Goal: Communication & Community: Answer question/provide support

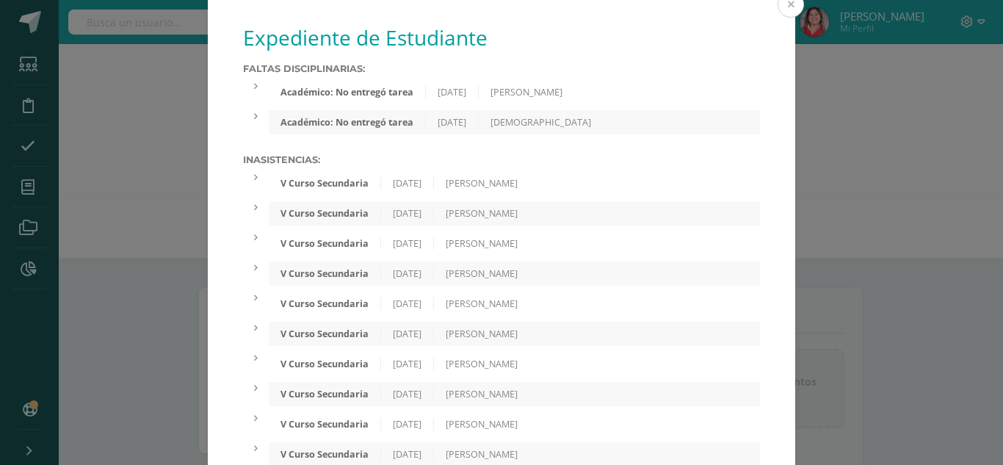
click at [777, 3] on button at bounding box center [790, 4] width 26 height 26
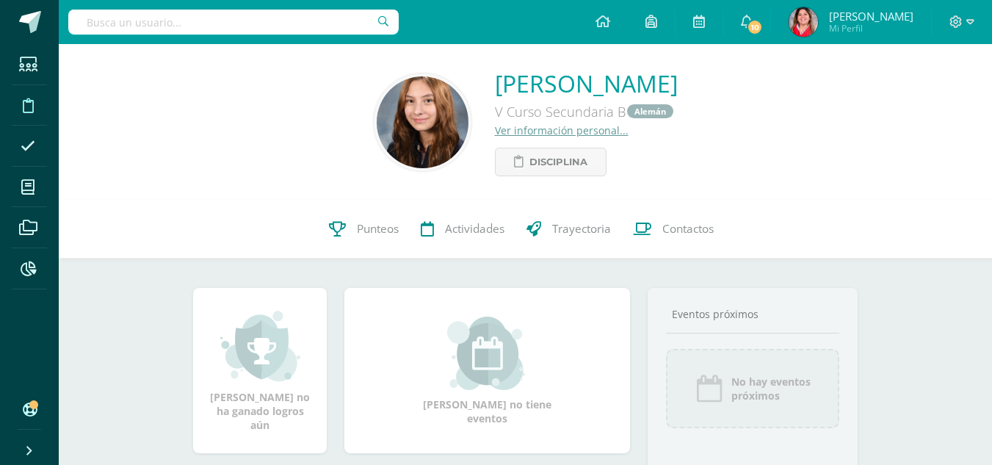
click at [35, 101] on span at bounding box center [28, 104] width 33 height 33
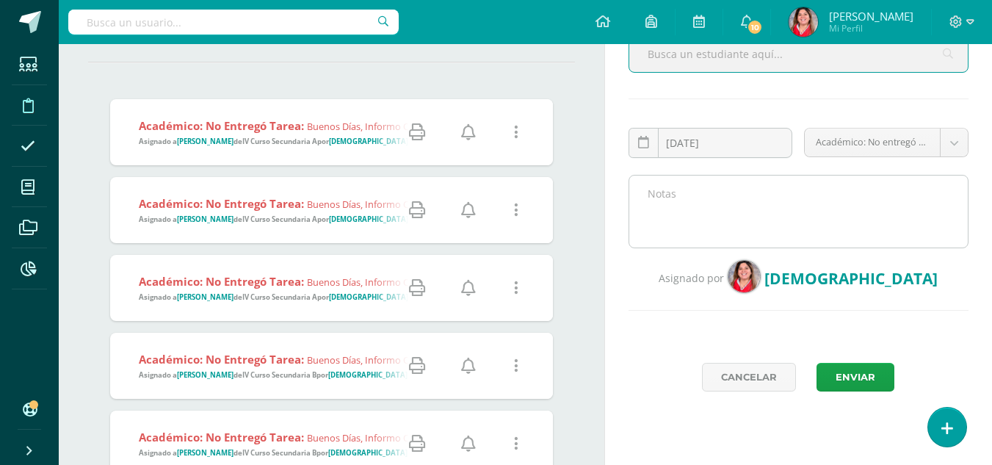
scroll to position [136, 0]
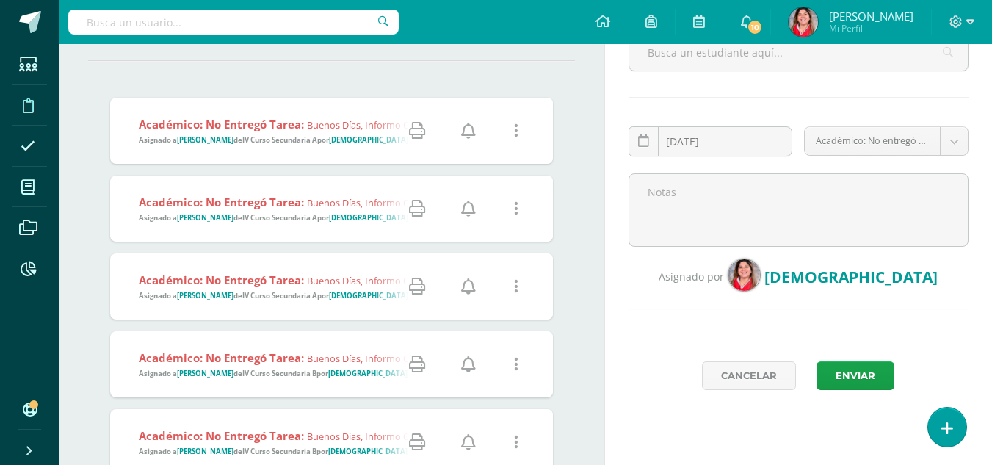
click at [351, 151] on div "Académico: No entregó tarea: Buenos días, informo que su hija no entrego la pág…" at bounding box center [476, 131] width 733 height 66
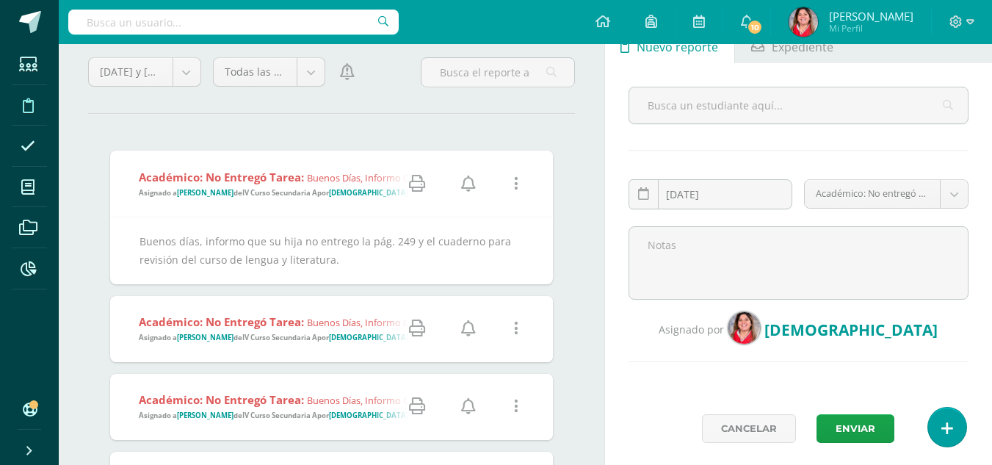
scroll to position [0, 0]
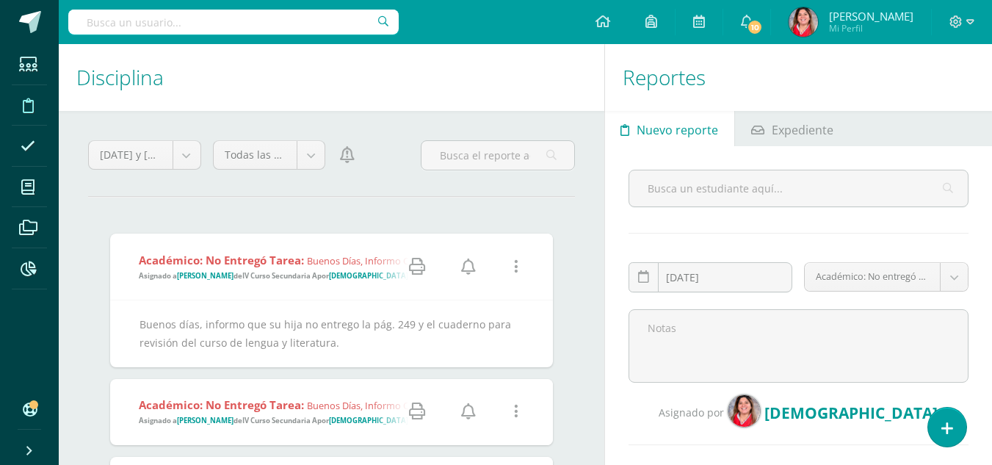
click at [471, 266] on icon at bounding box center [468, 266] width 15 height 16
click at [469, 413] on icon at bounding box center [468, 411] width 15 height 16
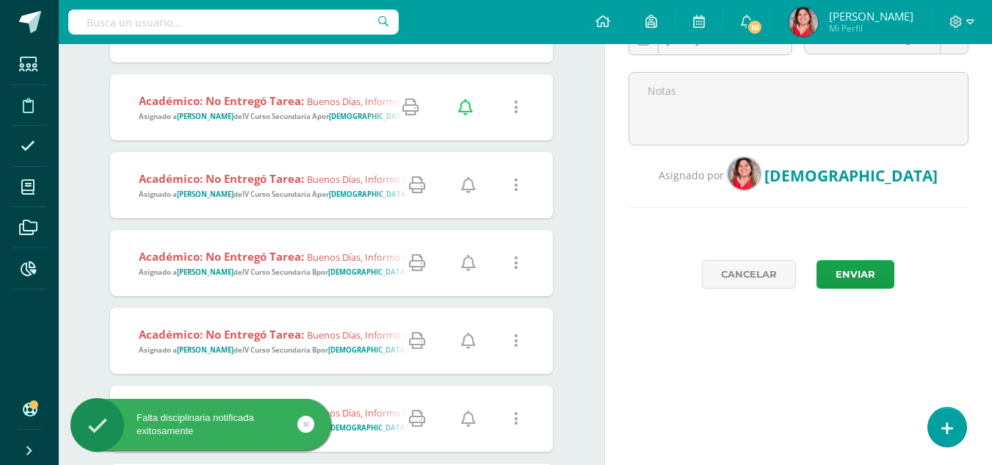
scroll to position [272, 0]
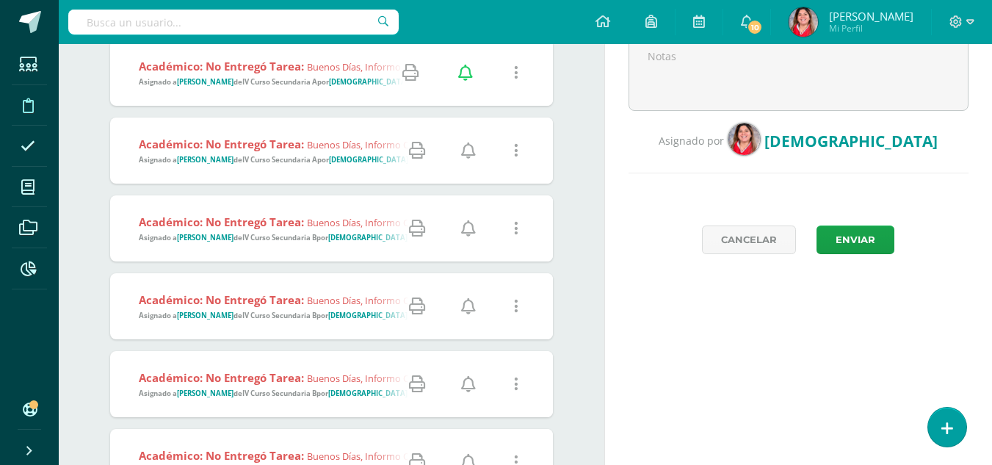
click at [465, 150] on icon at bounding box center [468, 150] width 15 height 16
click at [468, 230] on icon at bounding box center [468, 228] width 15 height 16
click at [467, 311] on icon at bounding box center [468, 306] width 15 height 16
click at [465, 389] on icon at bounding box center [468, 384] width 15 height 16
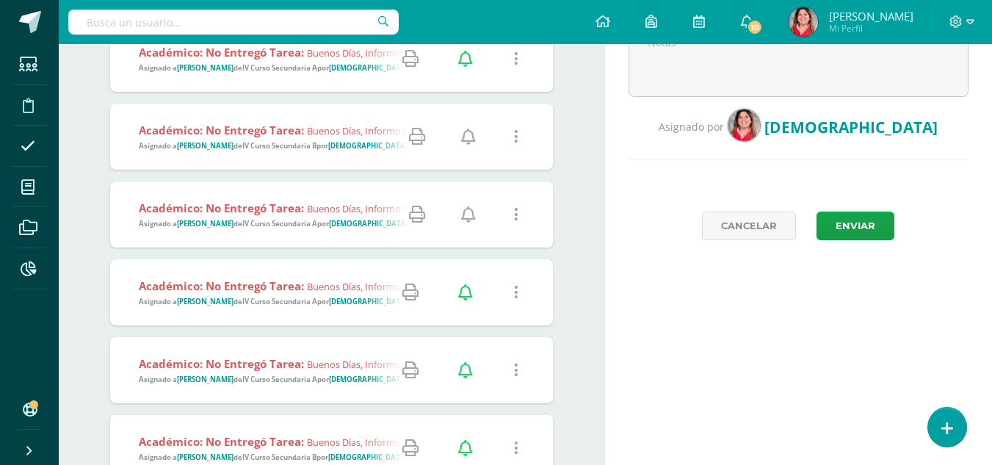
scroll to position [279, 0]
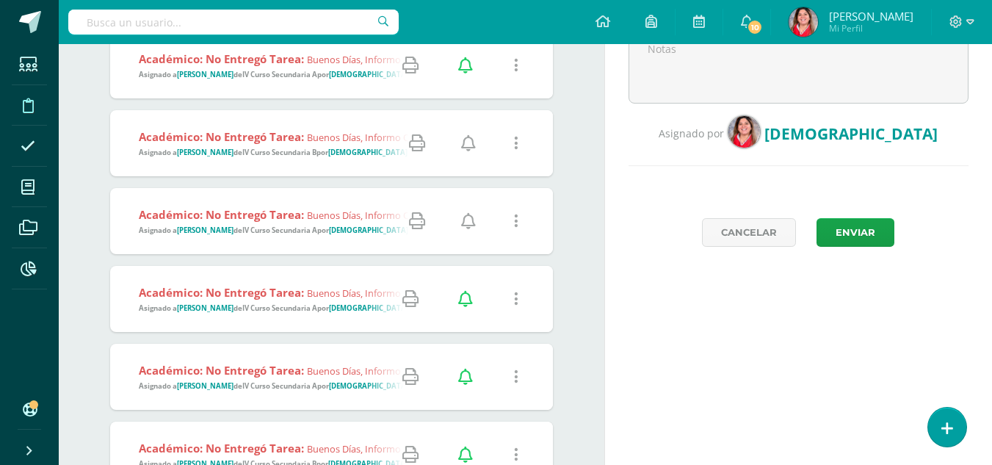
click at [468, 145] on icon at bounding box center [468, 143] width 15 height 16
click at [468, 219] on icon at bounding box center [468, 221] width 15 height 16
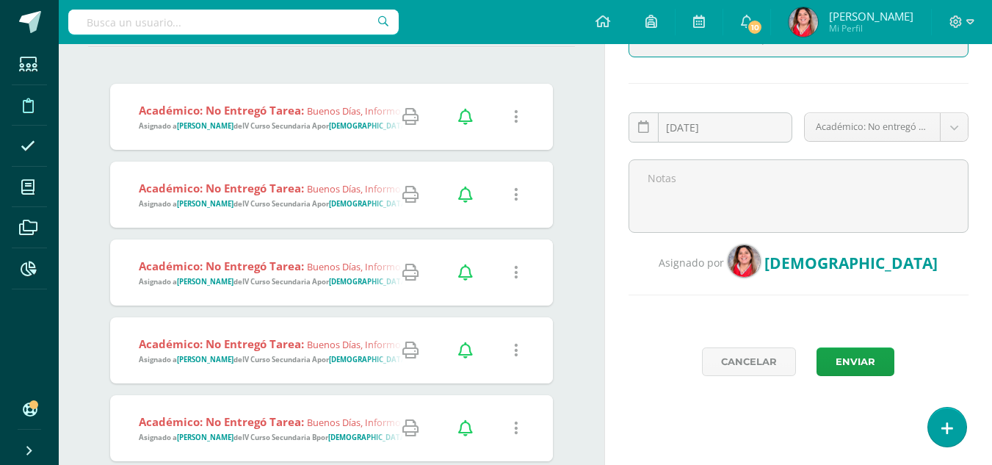
scroll to position [124, 0]
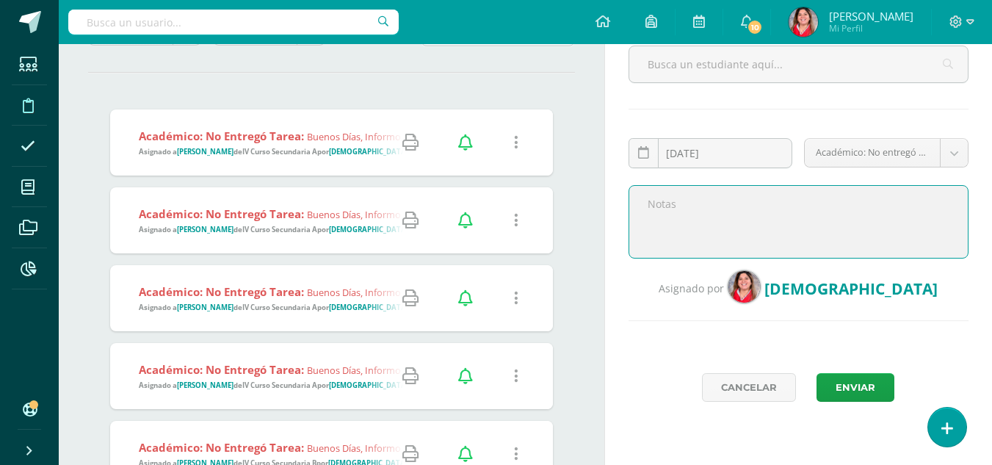
click at [670, 213] on textarea at bounding box center [798, 221] width 340 height 73
paste textarea "Buenos días, informo que su hijo no entrego la pág. 249 y el cuaderno para revi…"
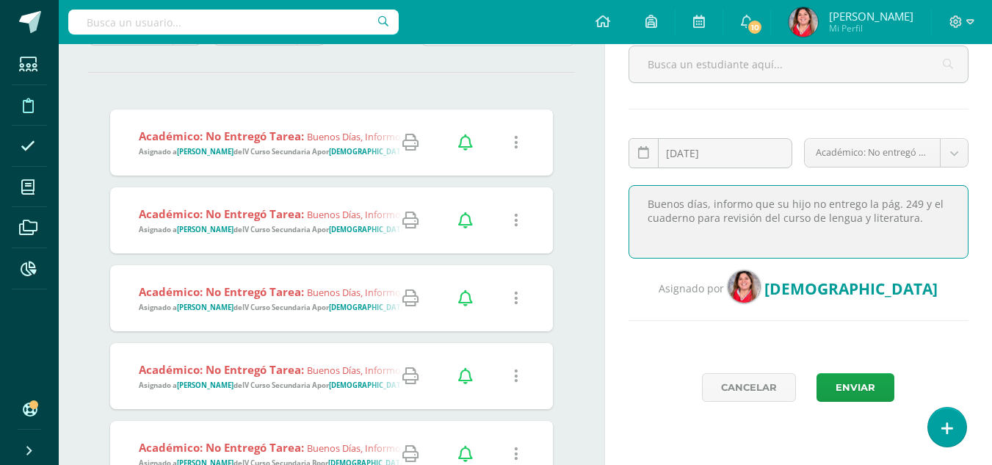
drag, startPoint x: 914, startPoint y: 217, endPoint x: 800, endPoint y: 206, distance: 114.4
click at [800, 206] on textarea "Buenos días, informo que su hijo no entrego la pág. 249 y el cuaderno para revi…" at bounding box center [798, 221] width 340 height 73
click at [895, 240] on textarea "Buenos días, informo que su hija no entrego el ejercicio 1 y 2 del curso de ela…" at bounding box center [798, 221] width 340 height 73
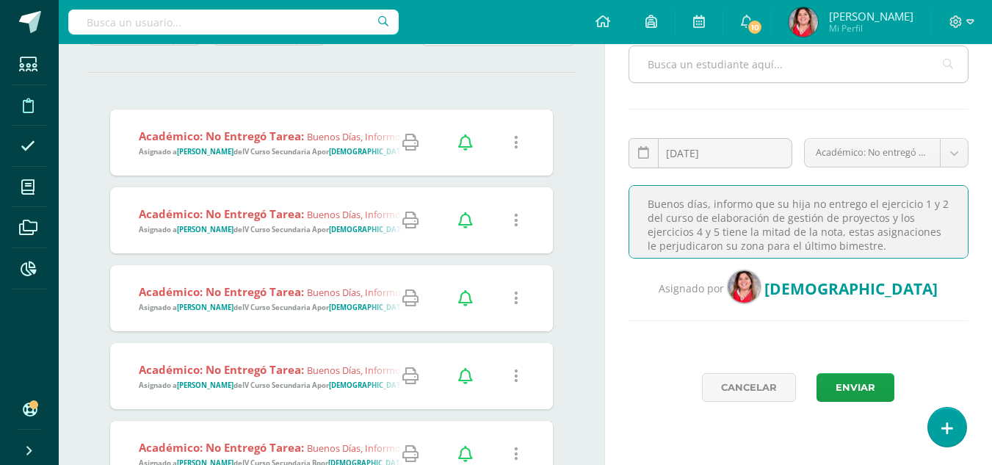
type textarea "Buenos días, informo que su hija no entrego el ejercicio 1 y 2 del curso de ela…"
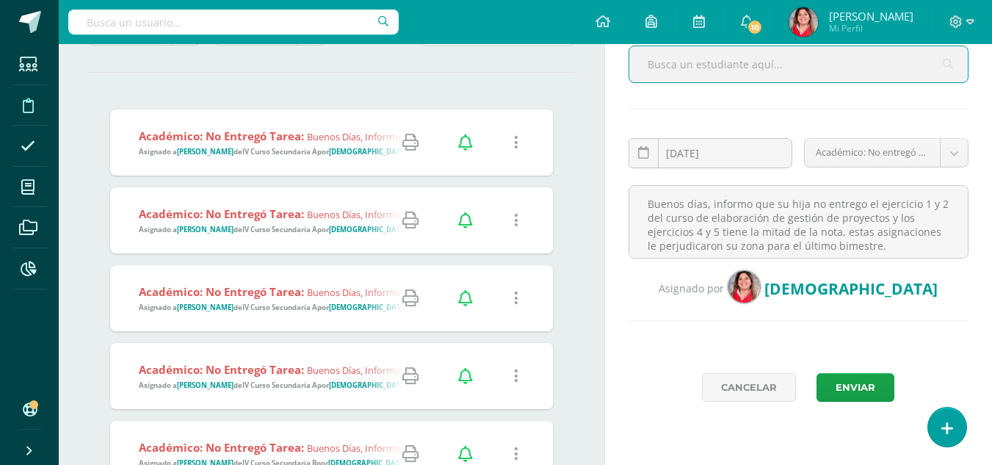
click at [825, 70] on input "text" at bounding box center [798, 64] width 338 height 36
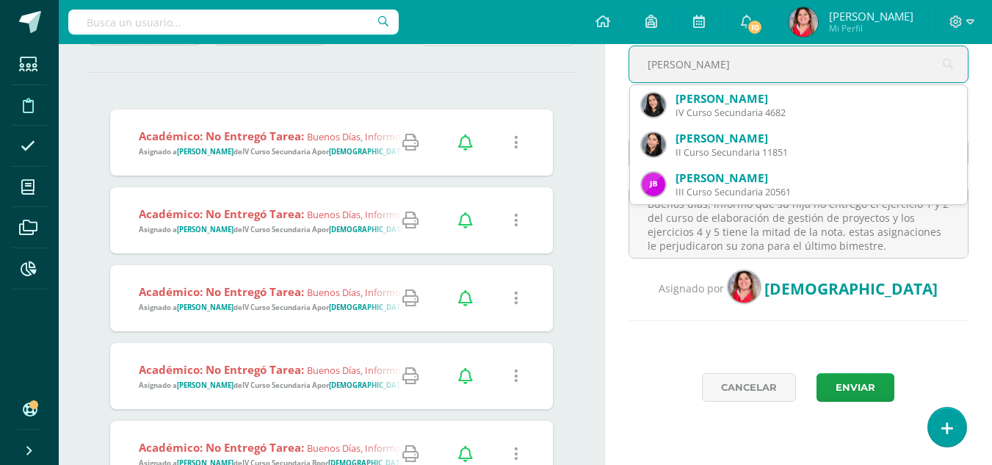
type input "jimenana"
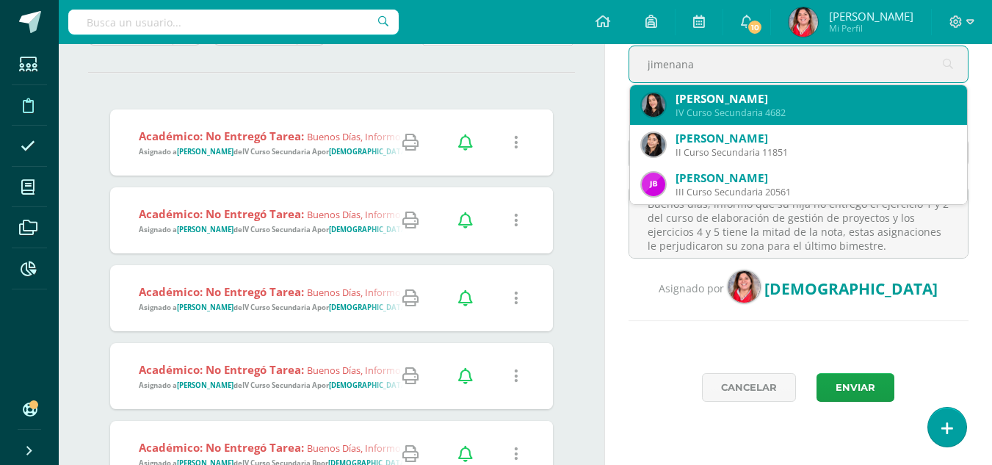
click at [818, 94] on div "Jimena Alejandra Parada Ortiz" at bounding box center [815, 98] width 280 height 15
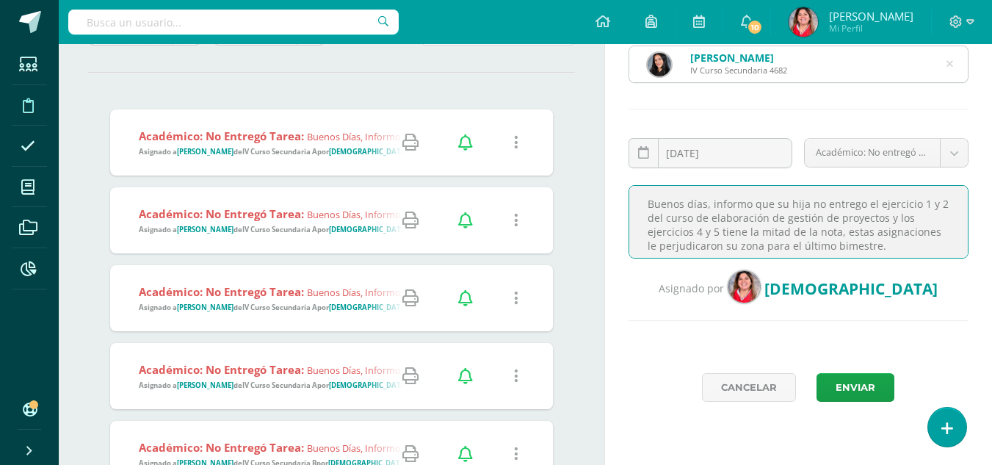
click at [781, 218] on textarea "Buenos días, informo que su hija no entrego el ejercicio 1 y 2 del curso de ela…" at bounding box center [798, 221] width 340 height 73
type textarea "Buenos días, informo que su hija no entrego el ejercicio 1 y 2 del curso de ela…"
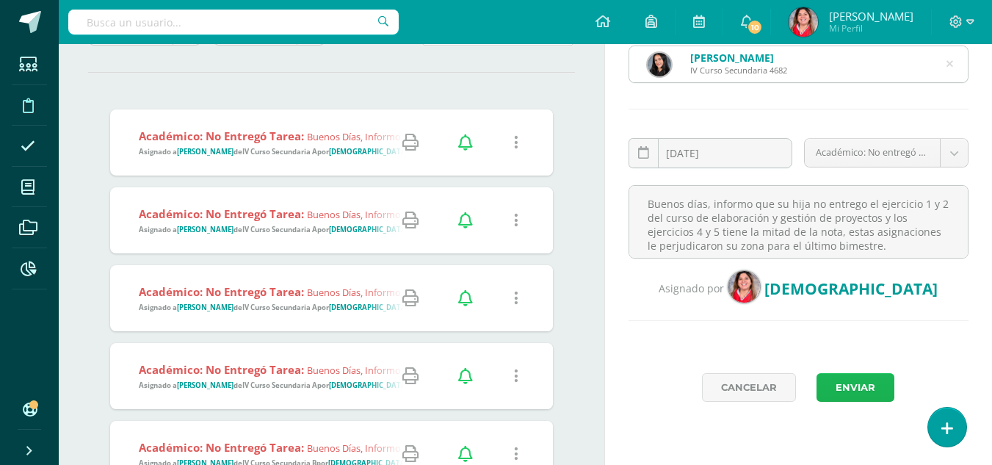
click at [865, 379] on button "Enviar" at bounding box center [855, 387] width 78 height 29
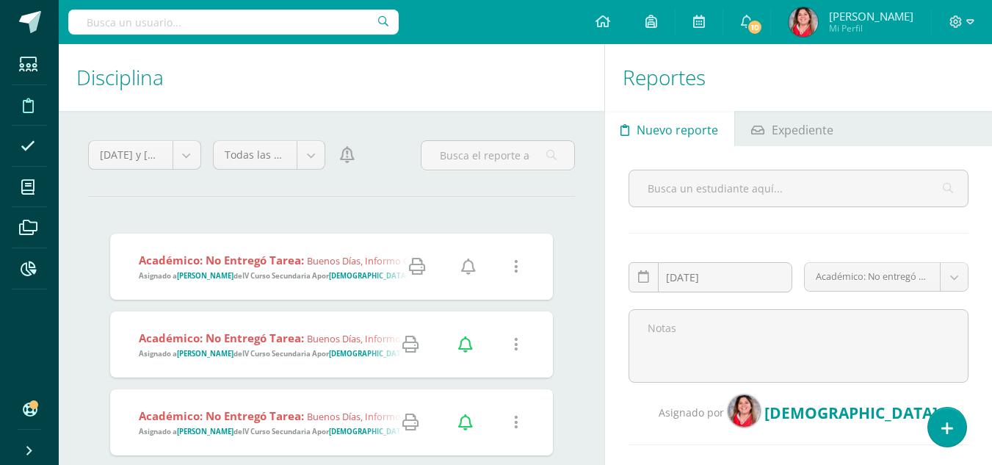
click at [333, 284] on div "Académico: No entregó tarea: Buenos días, informo que su hija no entrego el eje…" at bounding box center [711, 266] width 1202 height 66
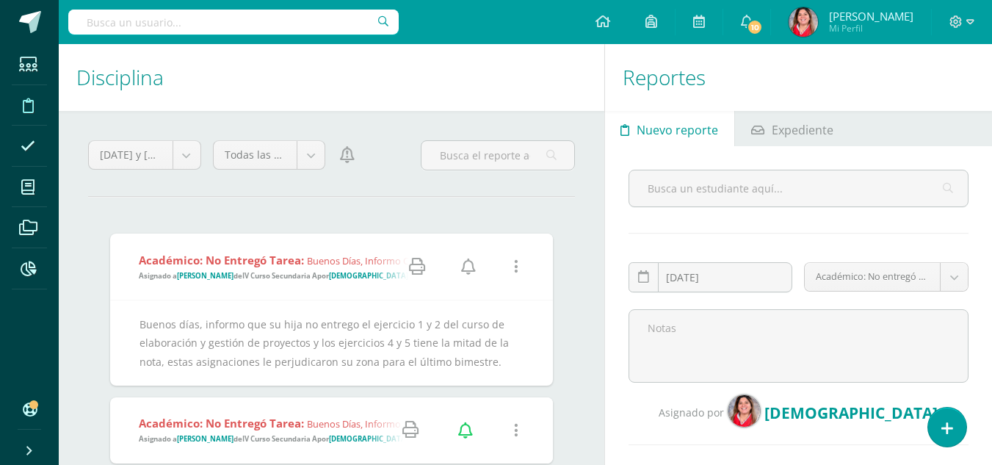
click at [470, 262] on icon at bounding box center [468, 266] width 15 height 16
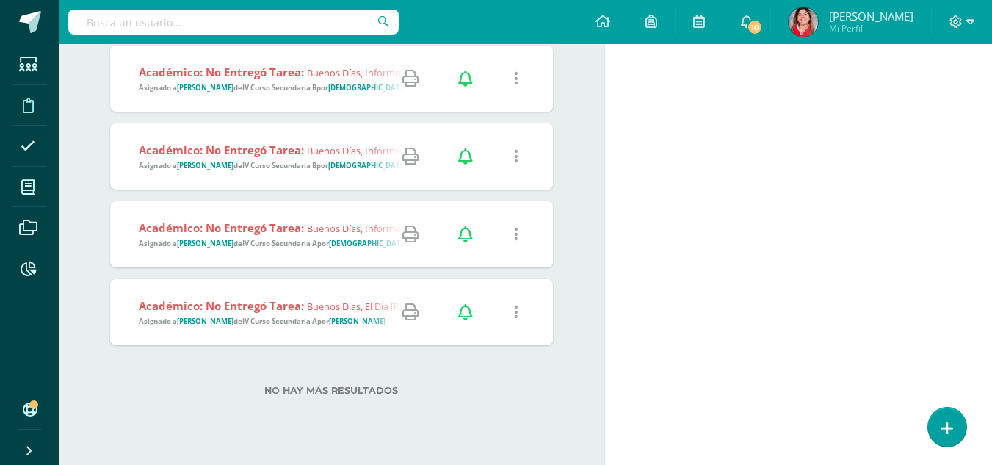
scroll to position [249, 0]
